Goal: Check status: Check status

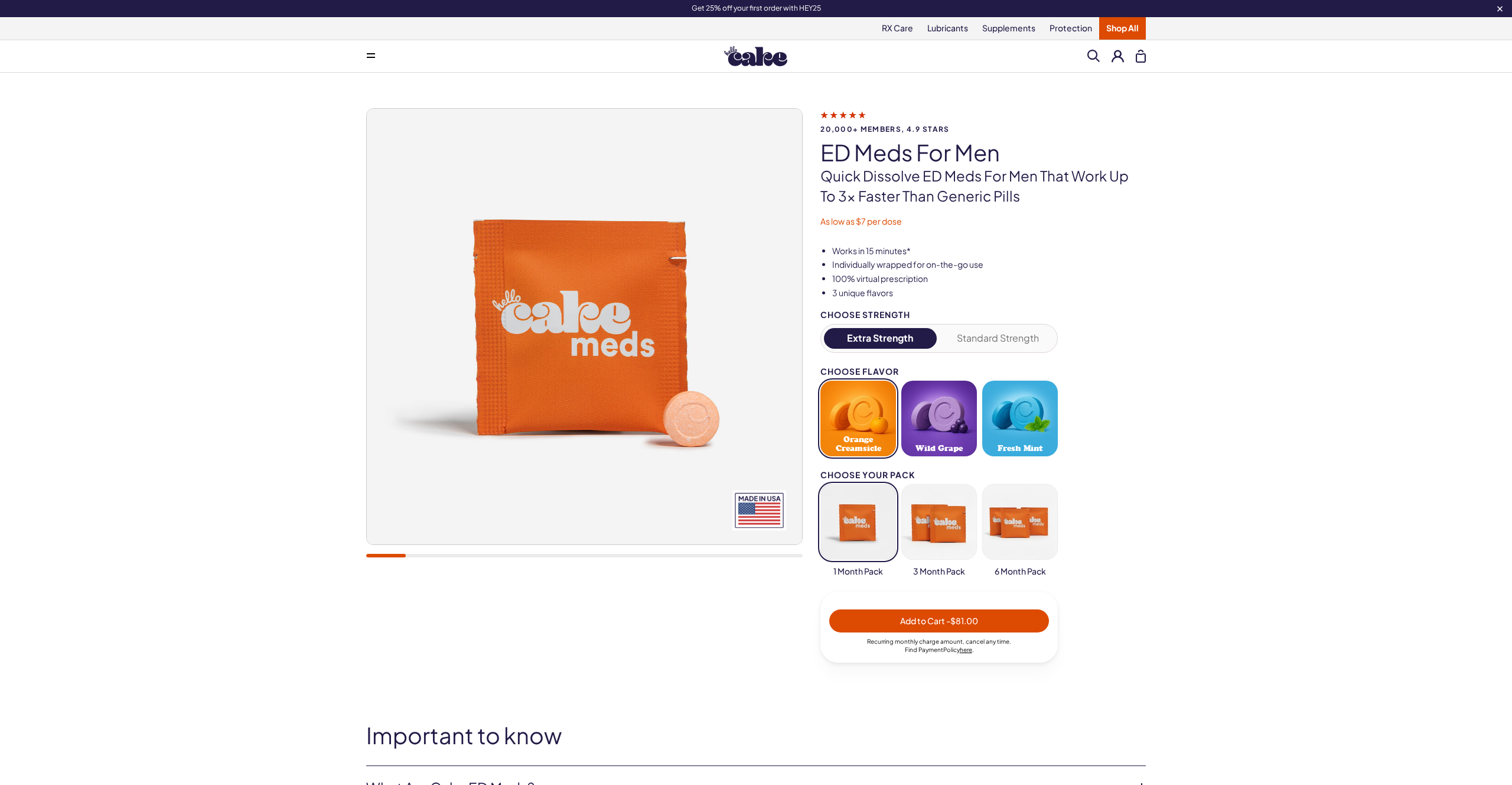
click at [1120, 51] on button at bounding box center [1118, 56] width 13 height 13
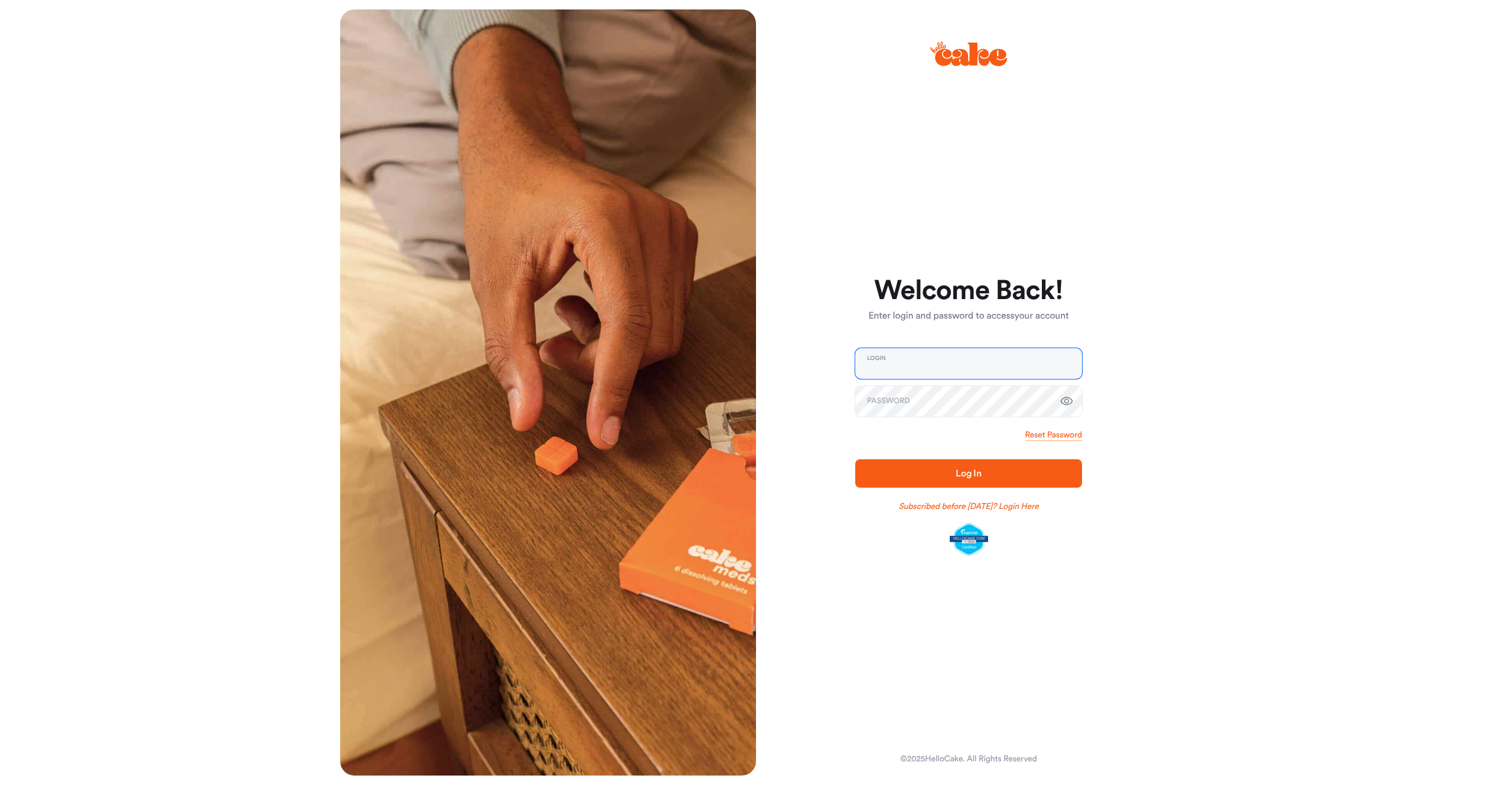
click at [958, 368] on input "email" at bounding box center [968, 363] width 227 height 31
type input "**********"
click at [855, 459] on button "Log In" at bounding box center [968, 473] width 227 height 28
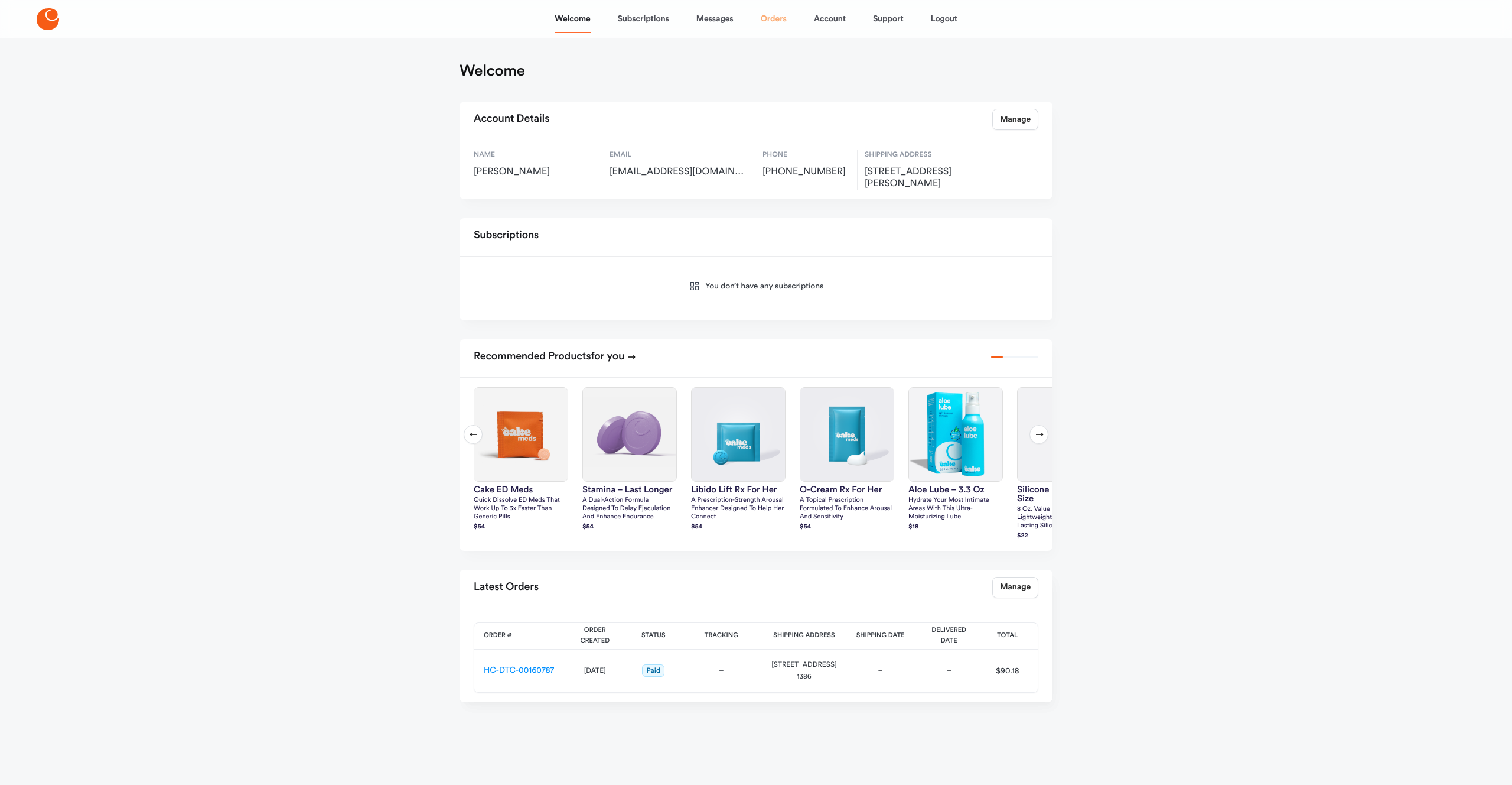
click at [775, 17] on link "Orders" at bounding box center [774, 18] width 26 height 28
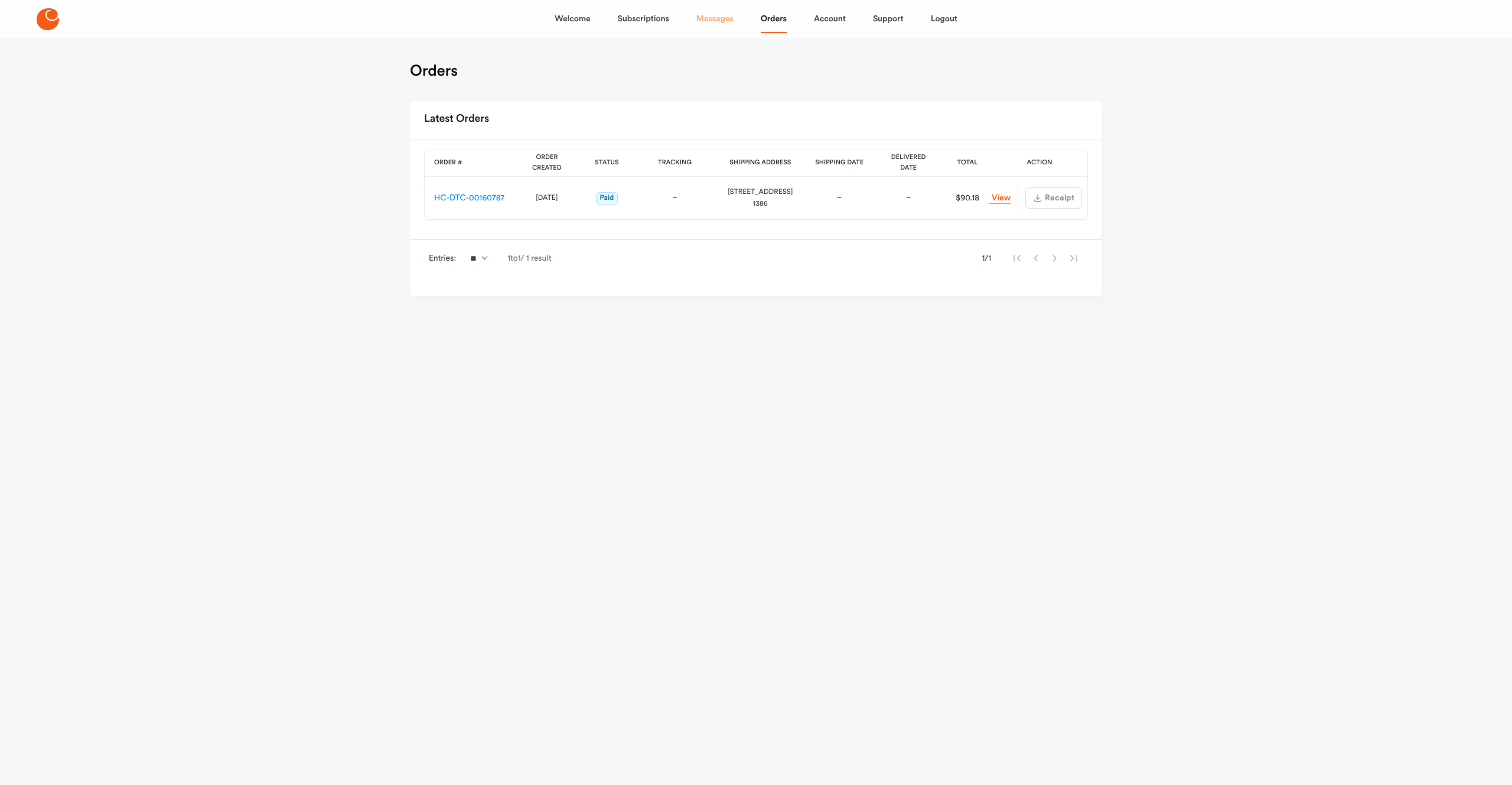
click at [714, 25] on link "Messages" at bounding box center [714, 18] width 37 height 28
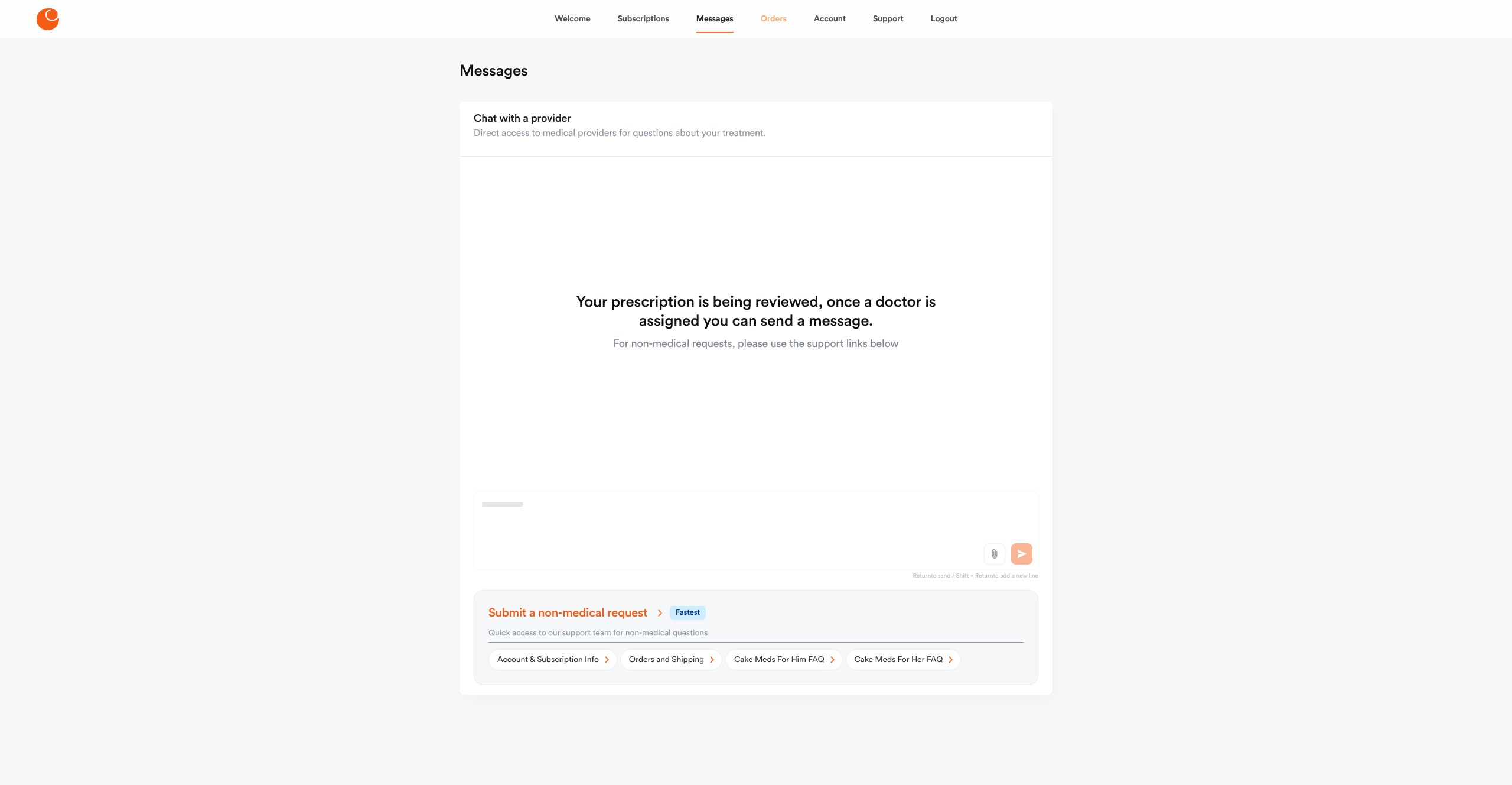
click at [772, 17] on link "Orders" at bounding box center [774, 18] width 26 height 28
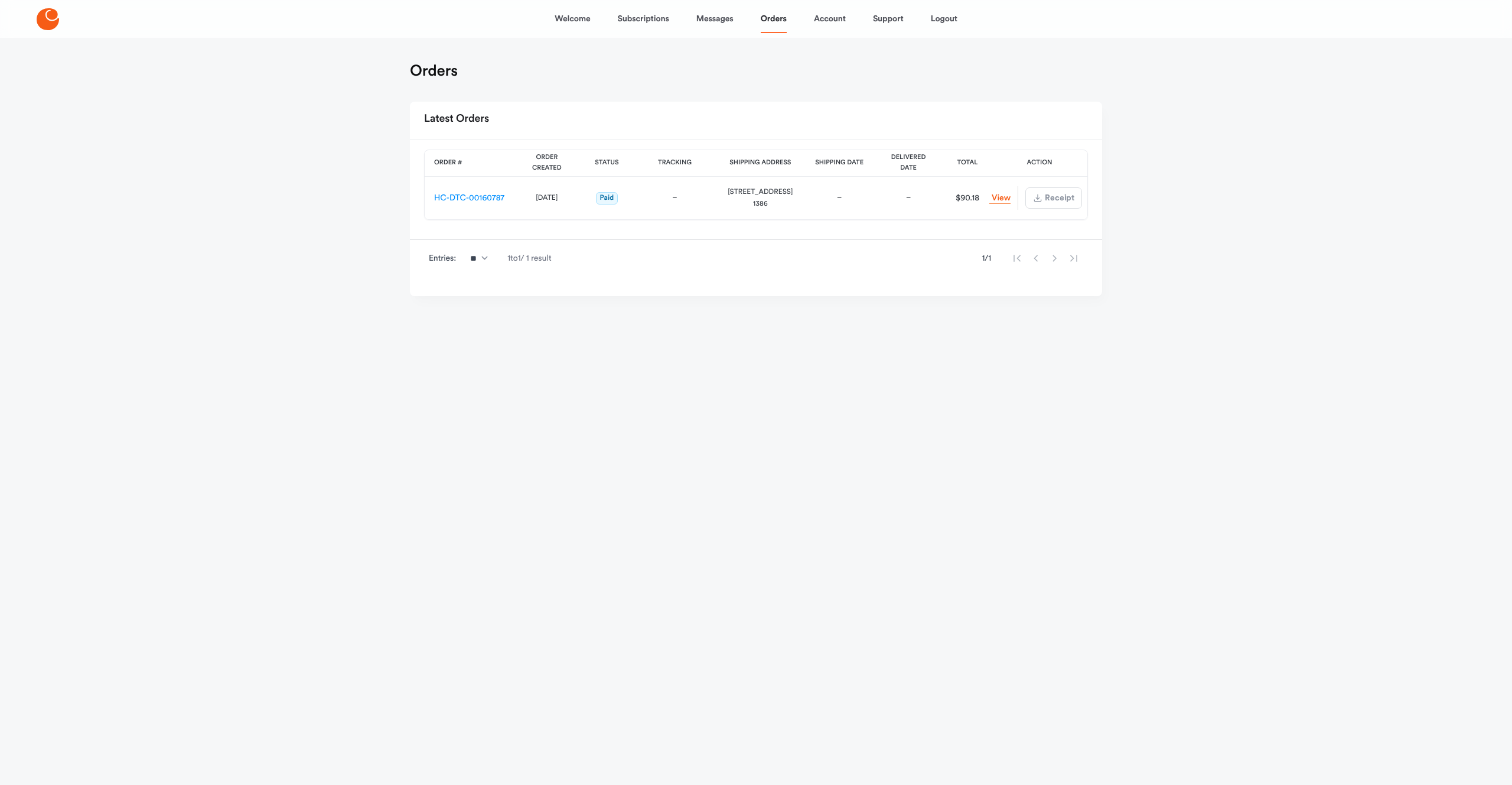
click at [477, 203] on div "HC-DTC-00160787" at bounding box center [469, 198] width 70 height 13
click at [477, 200] on link "HC-DTC-00160787" at bounding box center [469, 197] width 70 height 8
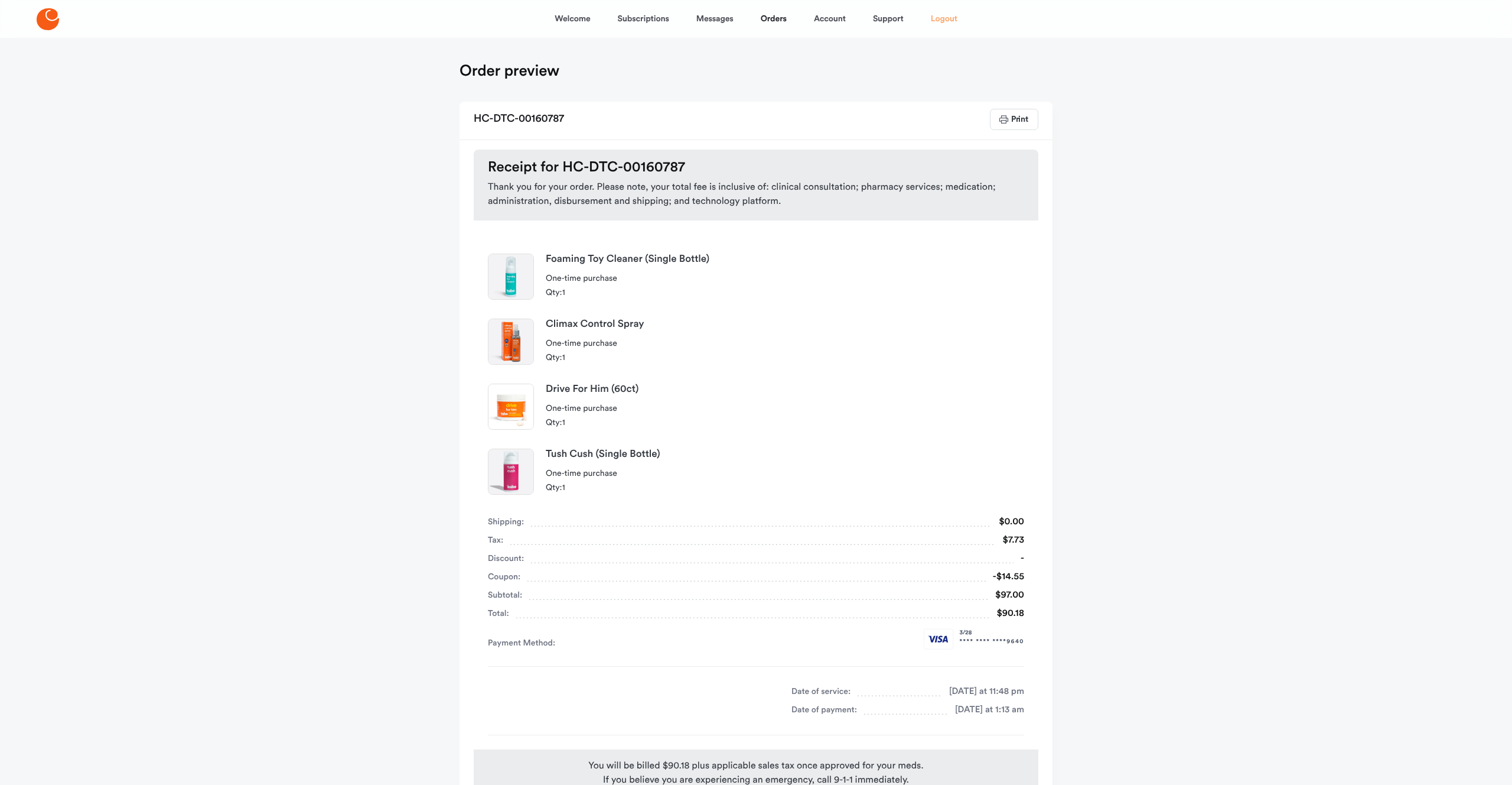
click at [944, 21] on link "Logout" at bounding box center [944, 18] width 26 height 28
